Goal: Book appointment/travel/reservation

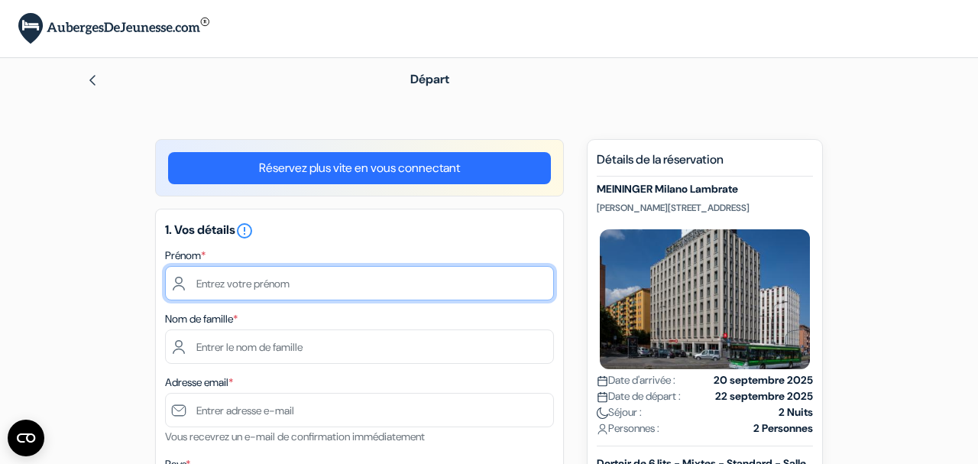
click at [364, 273] on input "text" at bounding box center [359, 283] width 389 height 34
type input "[PERSON_NAME]"
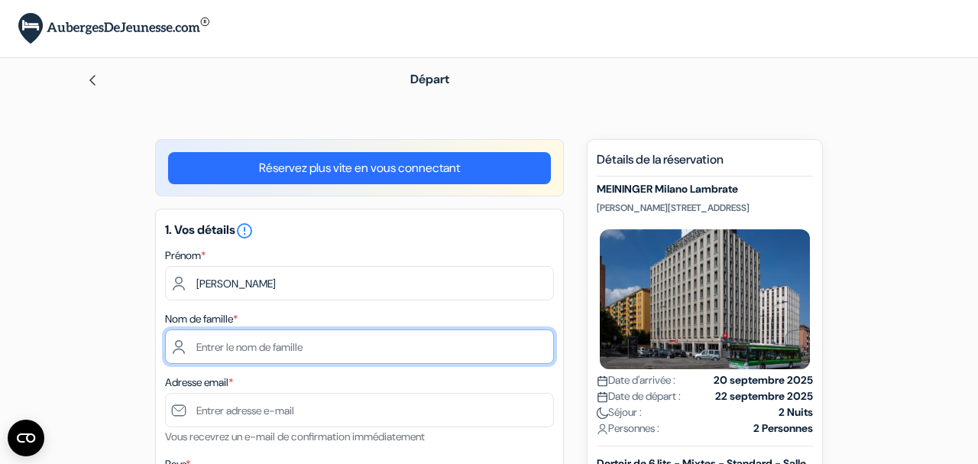
type input "[PERSON_NAME]"
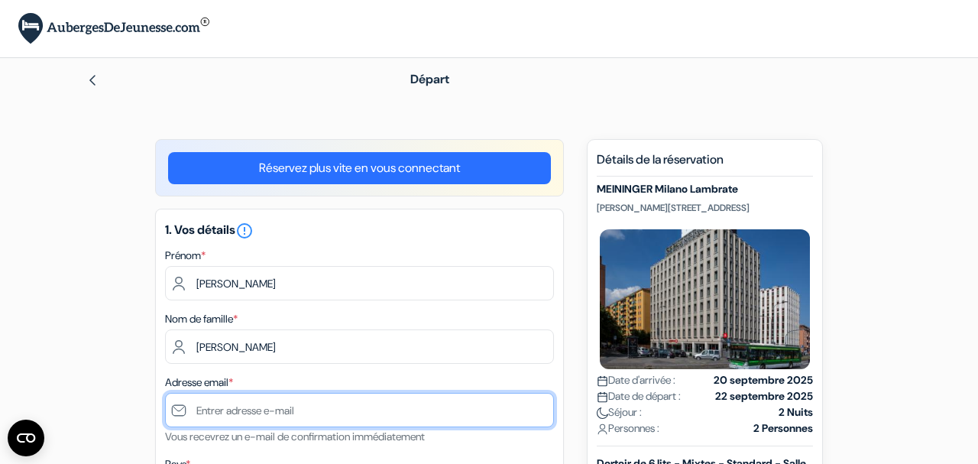
type input "[PERSON_NAME][EMAIL_ADDRESS][DOMAIN_NAME]"
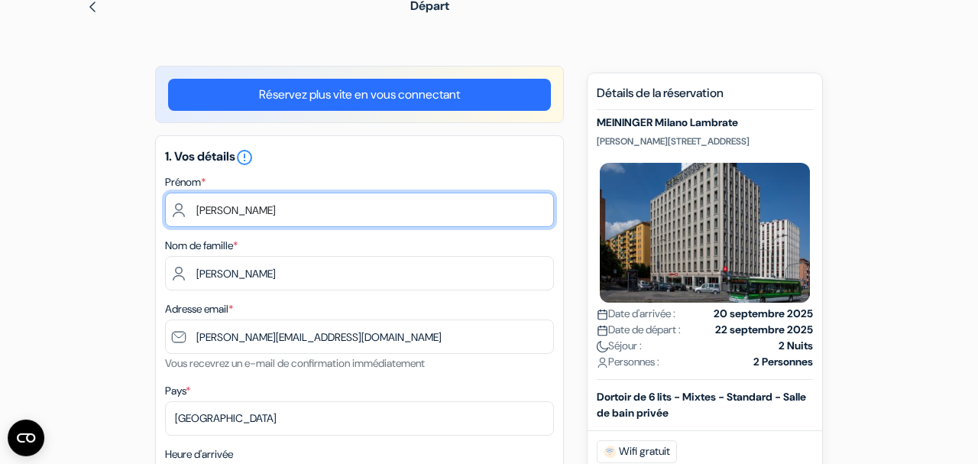
scroll to position [79, 0]
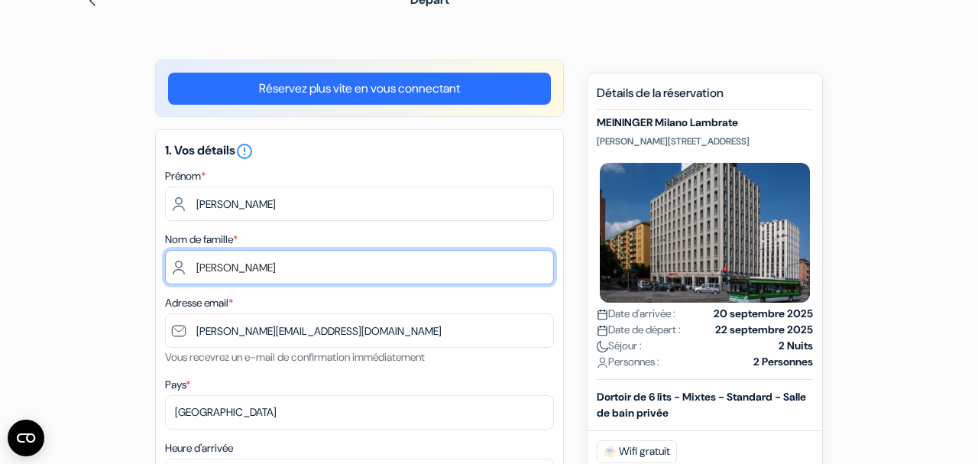
click at [186, 258] on input "[PERSON_NAME]" at bounding box center [359, 267] width 389 height 34
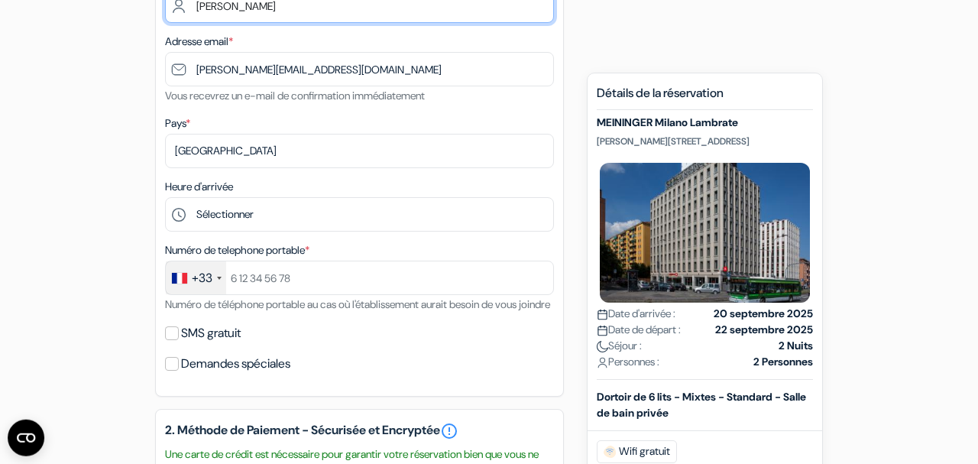
scroll to position [349, 0]
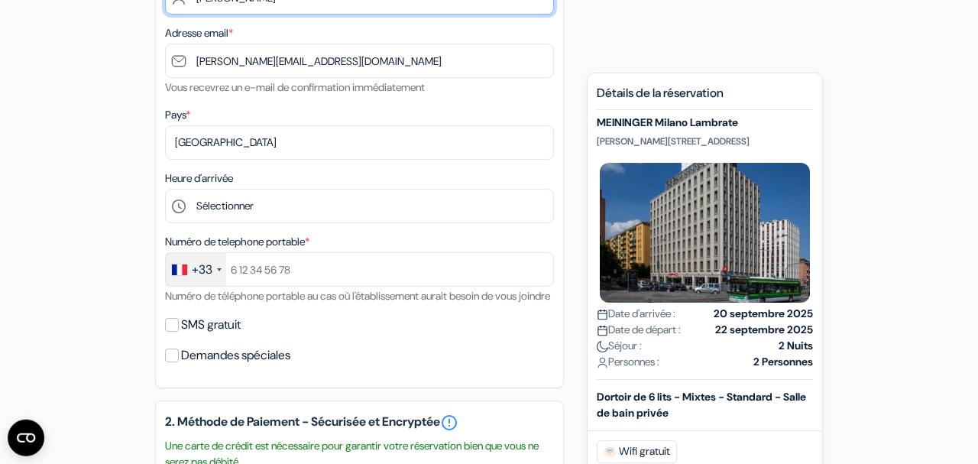
type input "[PERSON_NAME]"
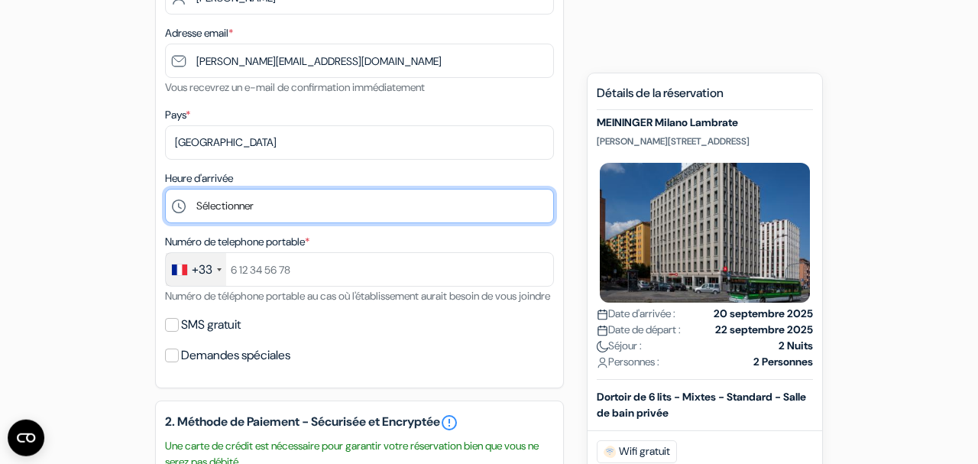
click at [165, 189] on select "Sélectionner 1:00 2:00 3:00 4:00 5:00 6:00 7:00 8:00 9:00 10:00 11:00 12:00 13:…" at bounding box center [359, 206] width 389 height 34
select select "14"
click option "14:00" at bounding box center [0, 0] width 0 height 0
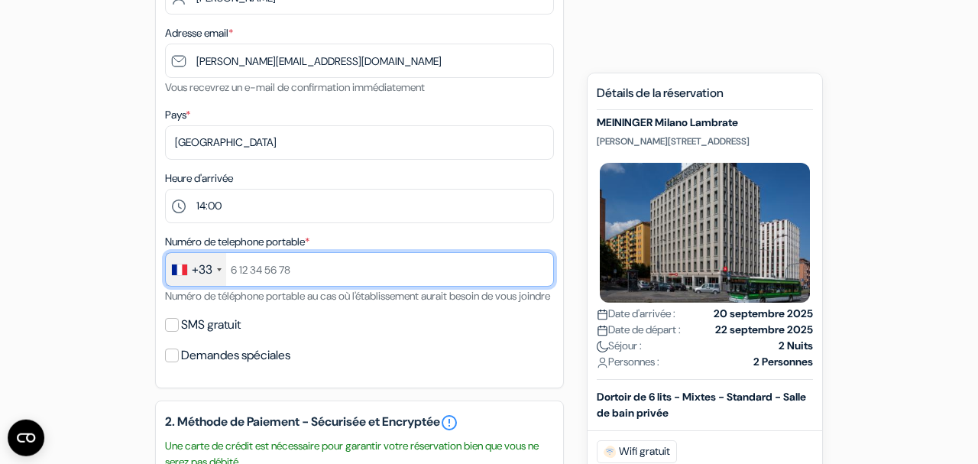
click at [318, 264] on input "text" at bounding box center [359, 269] width 389 height 34
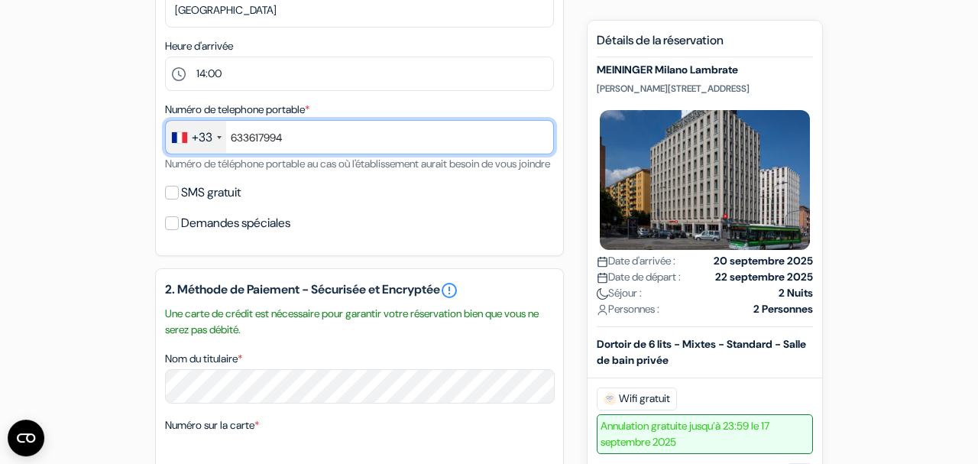
scroll to position [492, 0]
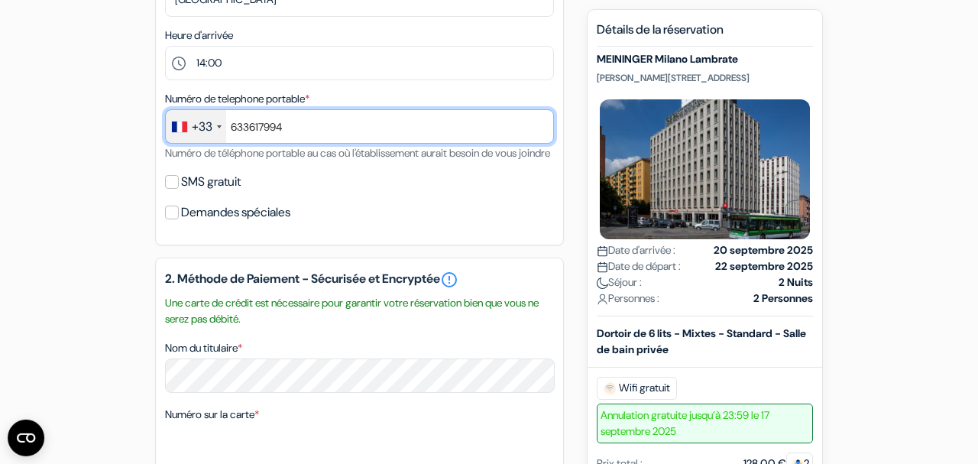
type input "633617994"
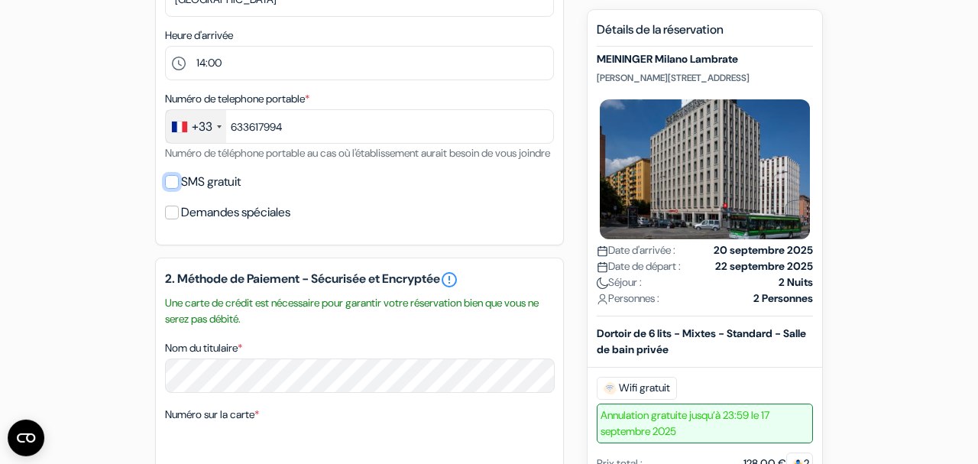
click at [170, 189] on input "SMS gratuit" at bounding box center [172, 182] width 14 height 14
checkbox input "true"
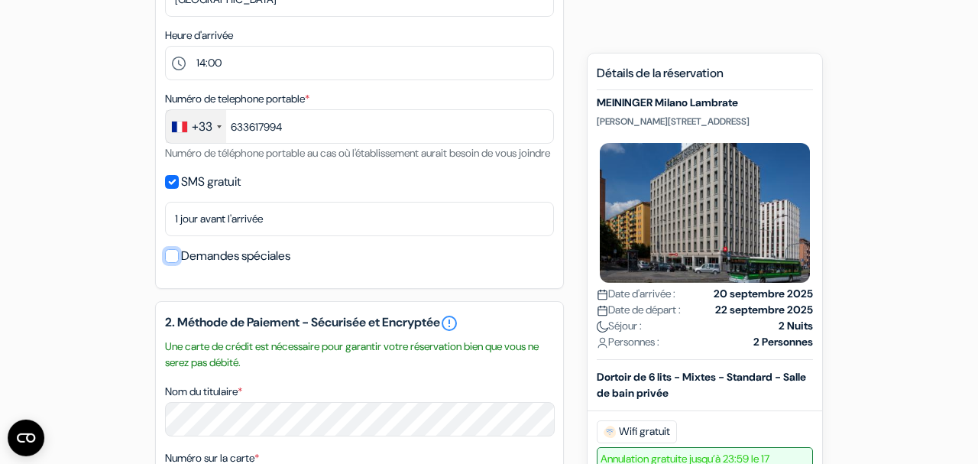
click at [172, 263] on input "Demandes spéciales" at bounding box center [172, 256] width 14 height 14
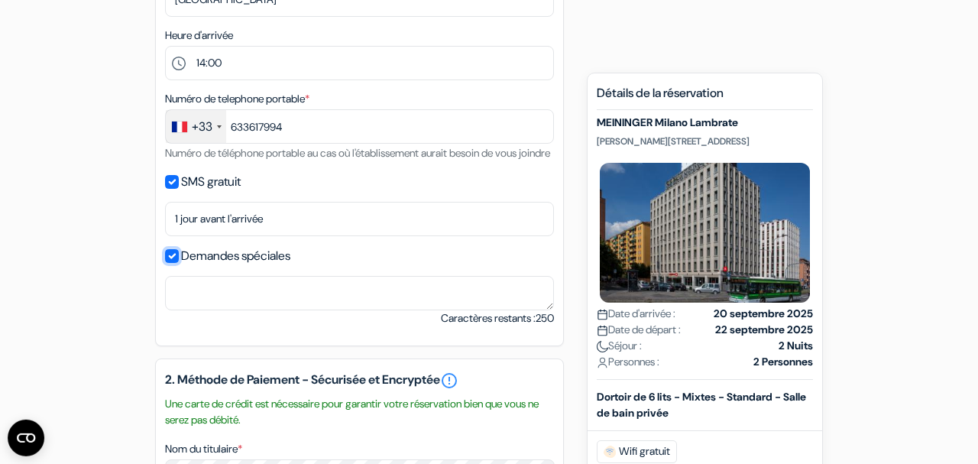
click at [172, 263] on input "Demandes spéciales" at bounding box center [172, 256] width 14 height 14
checkbox input "false"
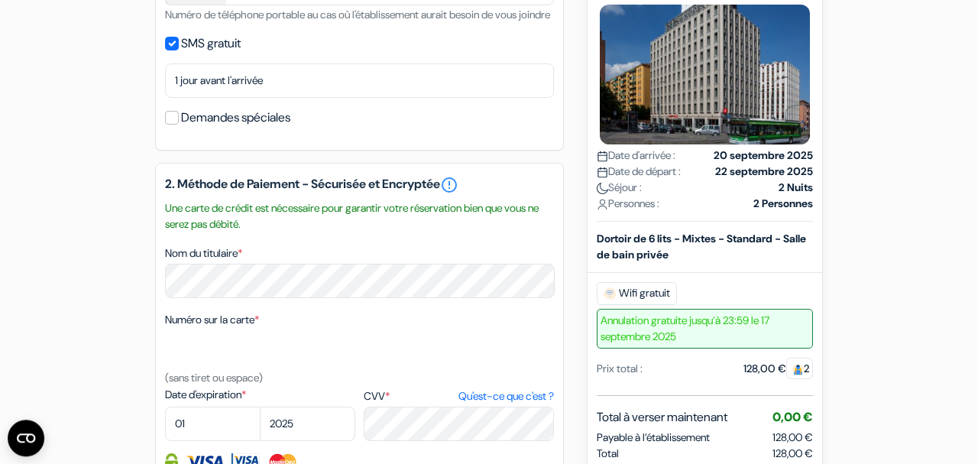
scroll to position [757, 0]
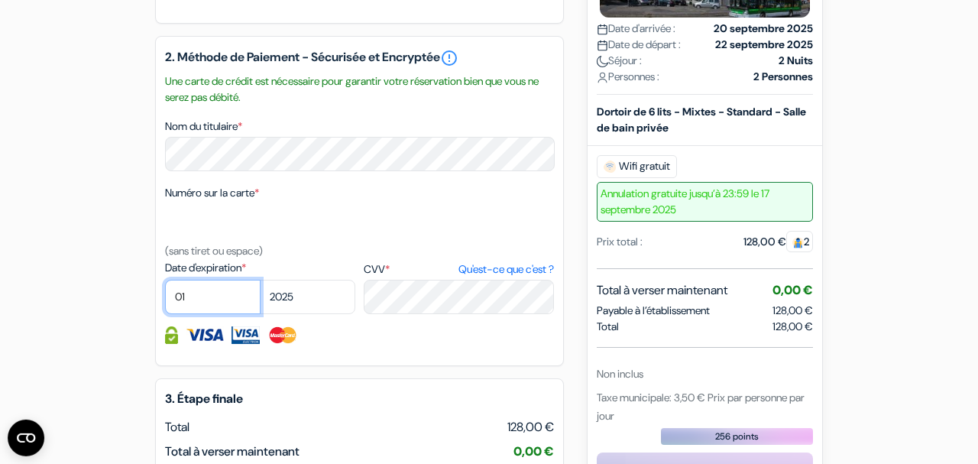
click at [165, 280] on select "01 02 03 04 05 06 07 08 09 10 11 12" at bounding box center [212, 297] width 95 height 34
select select "02"
click option "02" at bounding box center [0, 0] width 0 height 0
click at [260, 280] on select "2025 2026 2027 2028 2029 2030 2031 2032 2033 2034 2035 2036 2037 2038 2039 2040…" at bounding box center [307, 297] width 95 height 34
click option "2029" at bounding box center [0, 0] width 0 height 0
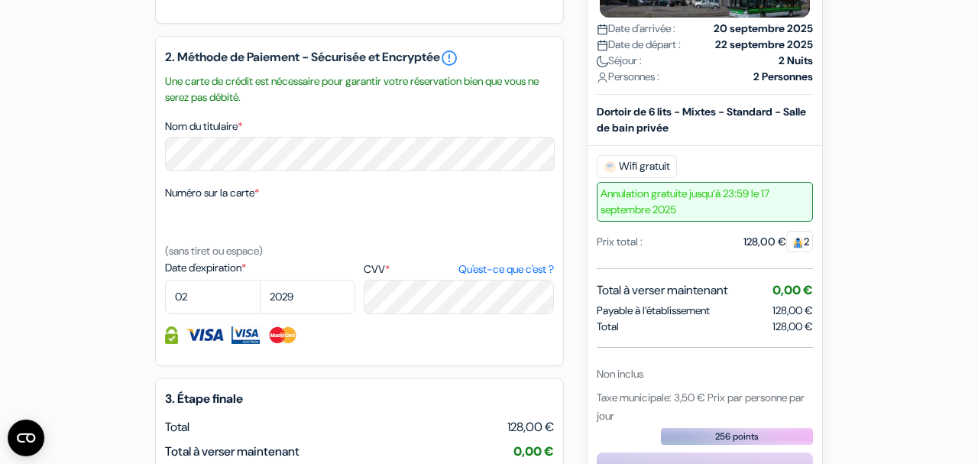
click at [105, 334] on div "add_box [PERSON_NAME] Milano Lambrate [PERSON_NAME][STREET_ADDRESS] Détails de …" at bounding box center [488, 32] width 871 height 1301
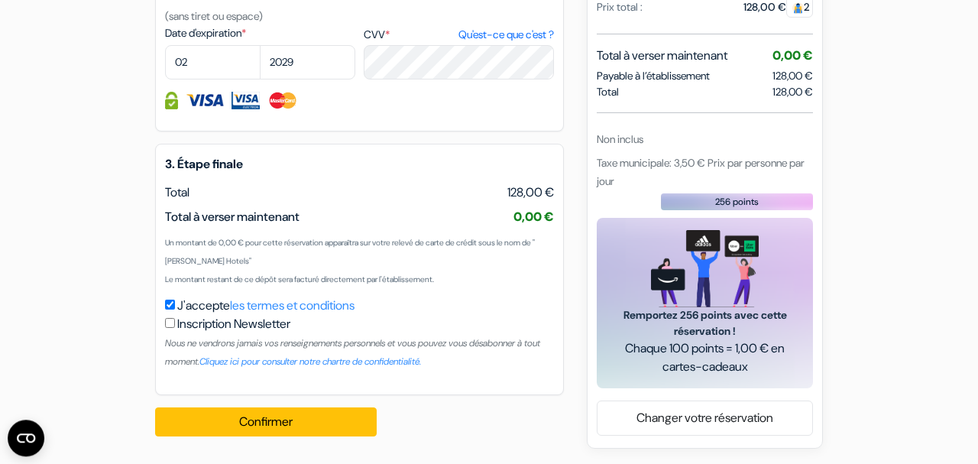
scroll to position [1010, 0]
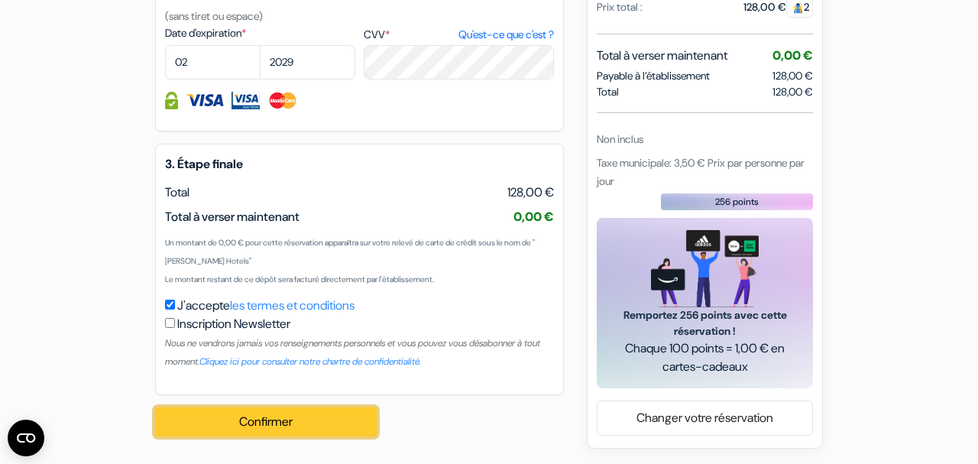
click at [265, 419] on button "Confirmer Loading..." at bounding box center [265, 421] width 221 height 29
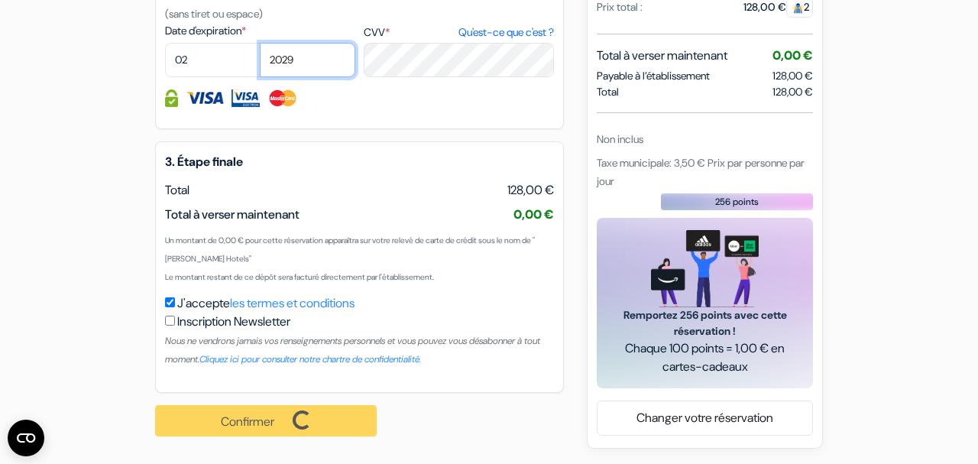
select select "2028"
click option "2028" at bounding box center [0, 0] width 0 height 0
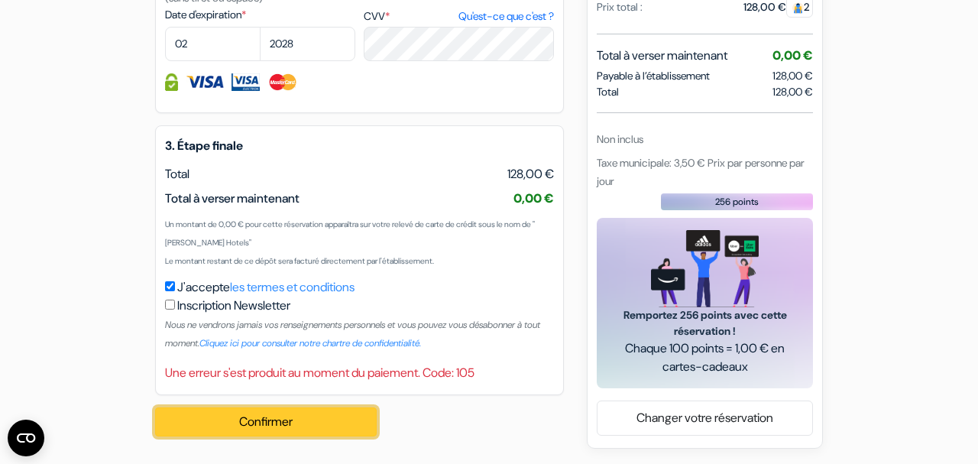
click at [261, 435] on button "Confirmer Loading..." at bounding box center [265, 421] width 221 height 29
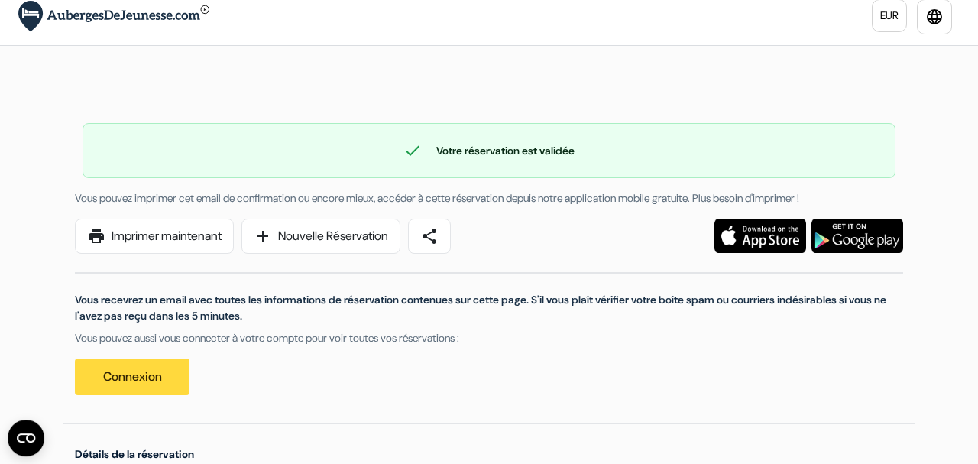
scroll to position [11, 0]
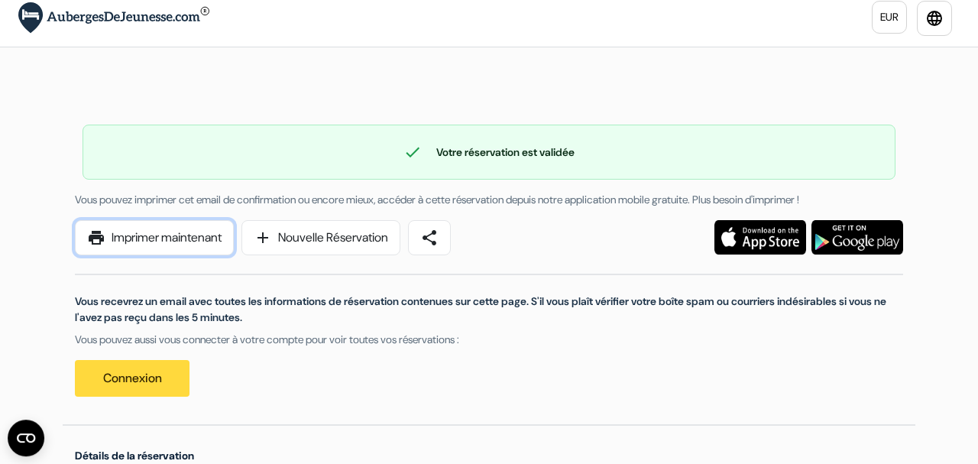
click at [165, 238] on link "print Imprimer maintenant" at bounding box center [154, 237] width 159 height 35
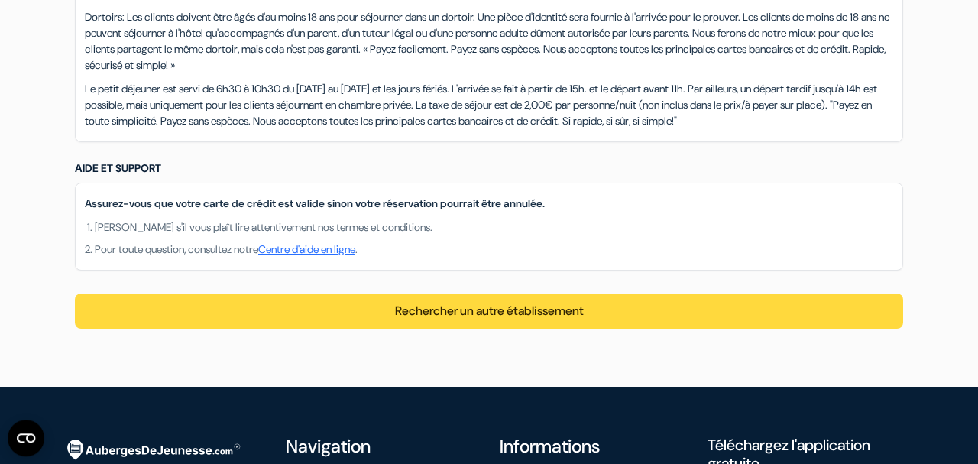
scroll to position [1614, 0]
